Goal: Check status: Check status

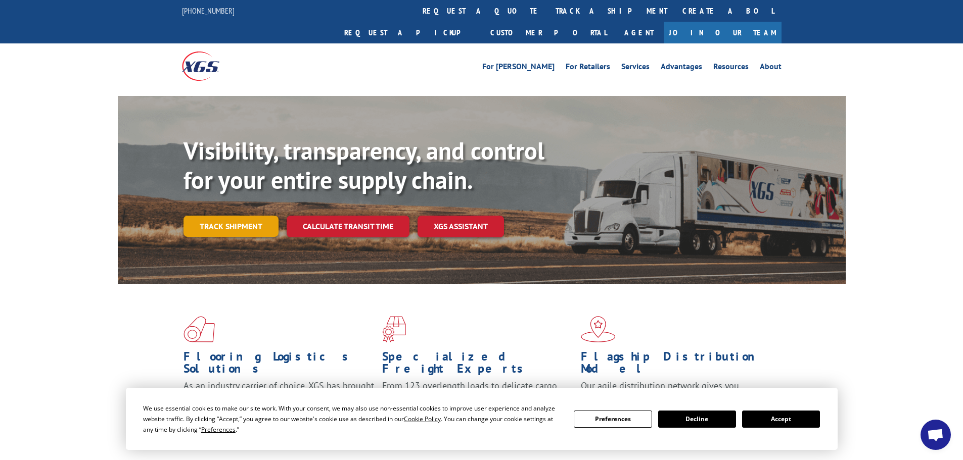
click at [213, 216] on link "Track shipment" at bounding box center [230, 226] width 95 height 21
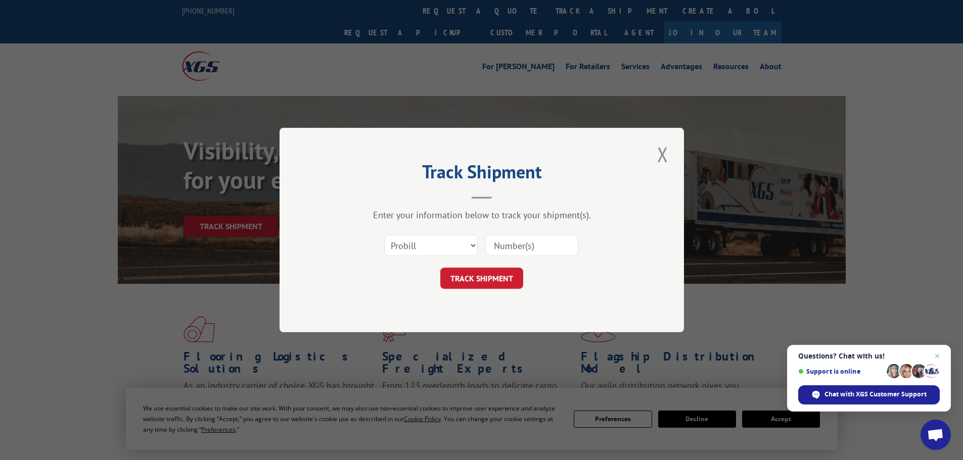
click at [535, 248] on input at bounding box center [531, 245] width 93 height 21
paste input "14553136"
type input "14553136"
click at [496, 283] on button "TRACK SHIPMENT" at bounding box center [481, 278] width 83 height 21
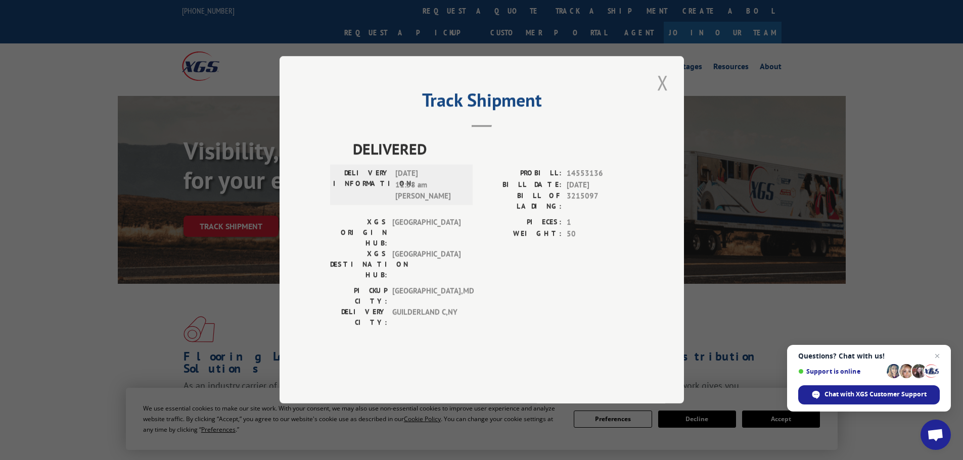
click at [658, 97] on button "Close modal" at bounding box center [662, 83] width 17 height 28
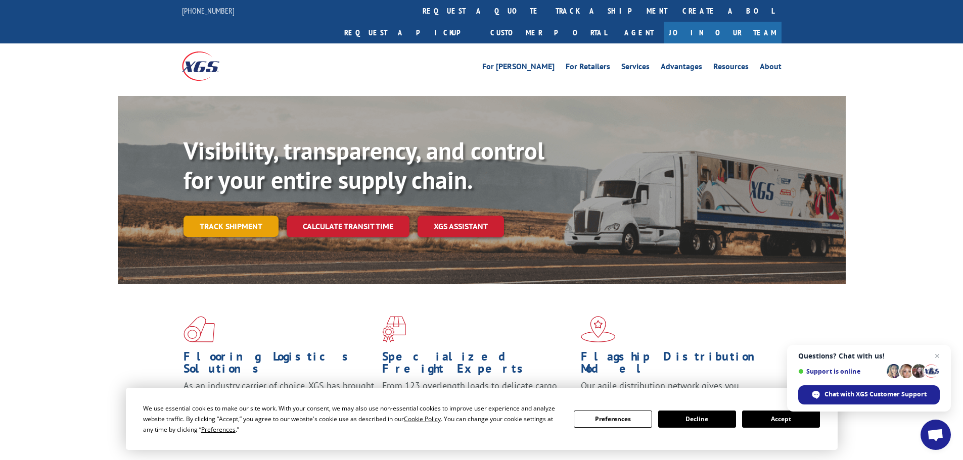
click at [223, 216] on link "Track shipment" at bounding box center [230, 226] width 95 height 21
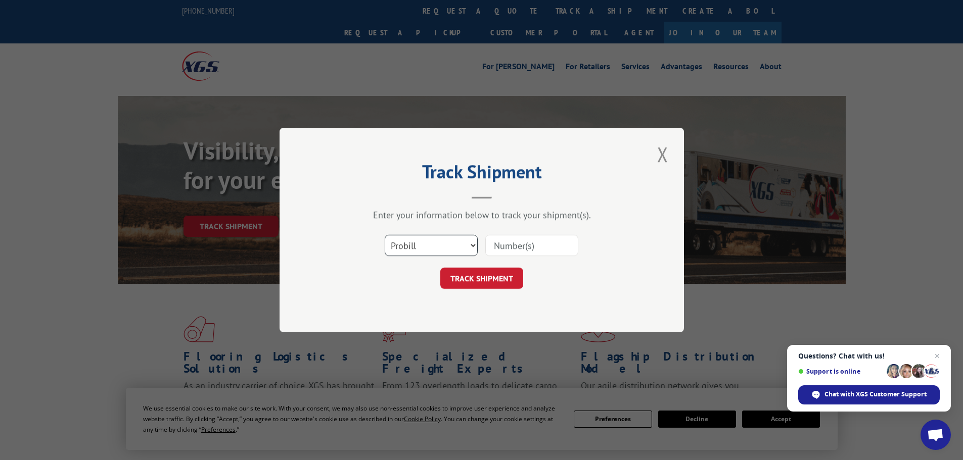
click at [432, 244] on select "Select category... Probill BOL PO" at bounding box center [431, 245] width 93 height 21
click at [385, 235] on select "Select category... Probill BOL PO" at bounding box center [431, 245] width 93 height 21
drag, startPoint x: 412, startPoint y: 245, endPoint x: 412, endPoint y: 252, distance: 6.6
click at [412, 245] on select "Select category... Probill BOL PO" at bounding box center [431, 245] width 93 height 21
select select "po"
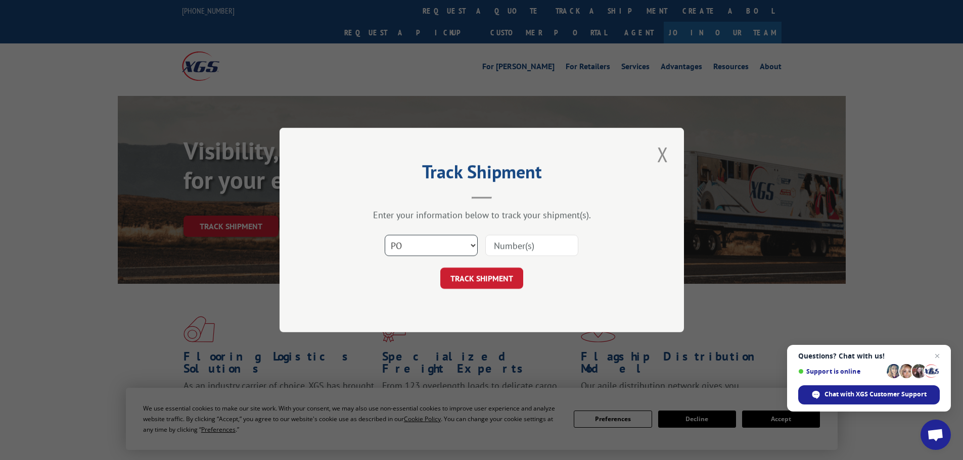
click at [385, 235] on select "Select category... Probill BOL PO" at bounding box center [431, 245] width 93 height 21
click at [533, 241] on input at bounding box center [531, 245] width 93 height 21
paste input "60500346"
type input "60500346"
click at [489, 284] on button "TRACK SHIPMENT" at bounding box center [481, 278] width 83 height 21
